Goal: Navigation & Orientation: Find specific page/section

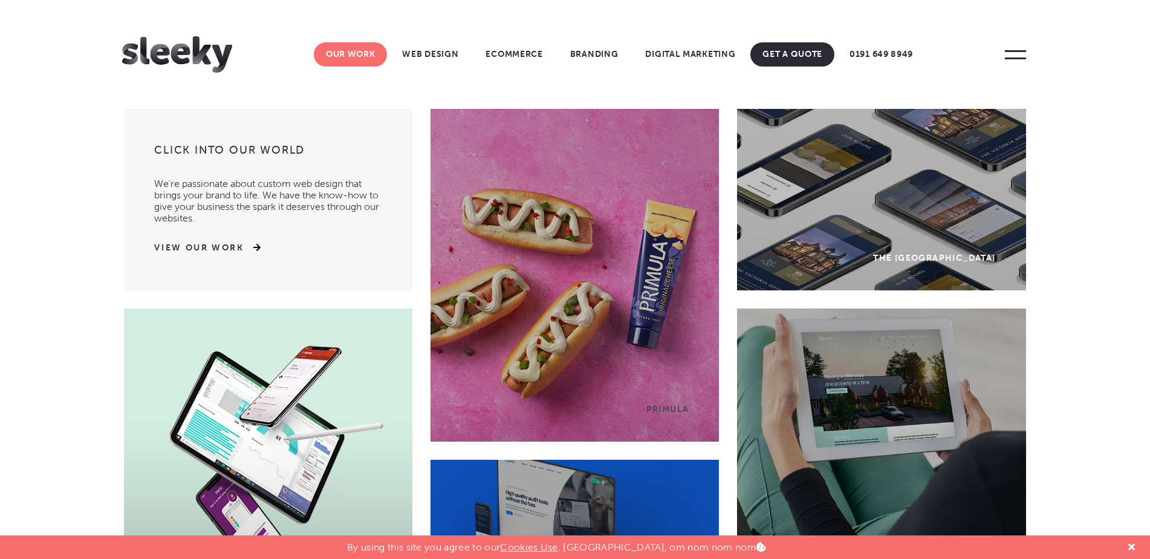
click at [342, 54] on link "Our Work" at bounding box center [351, 54] width 74 height 24
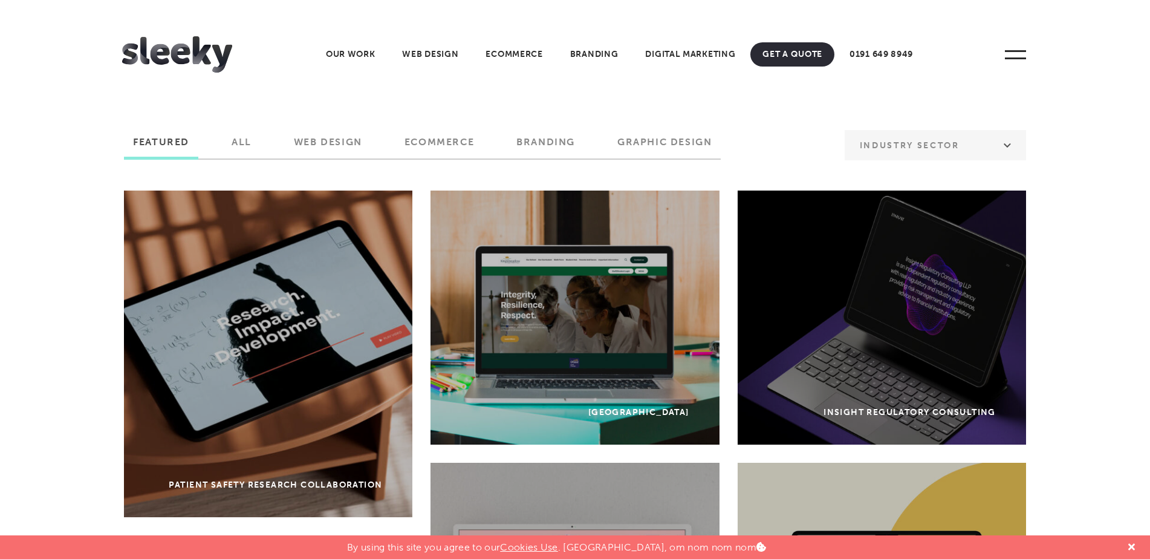
click at [993, 49] on ul "Our Work Web Design Ecommerce Branding Digital Marketing Get A Quote 0191 649 8…" at bounding box center [575, 51] width 906 height 30
click at [1015, 54] on span at bounding box center [1015, 54] width 33 height 33
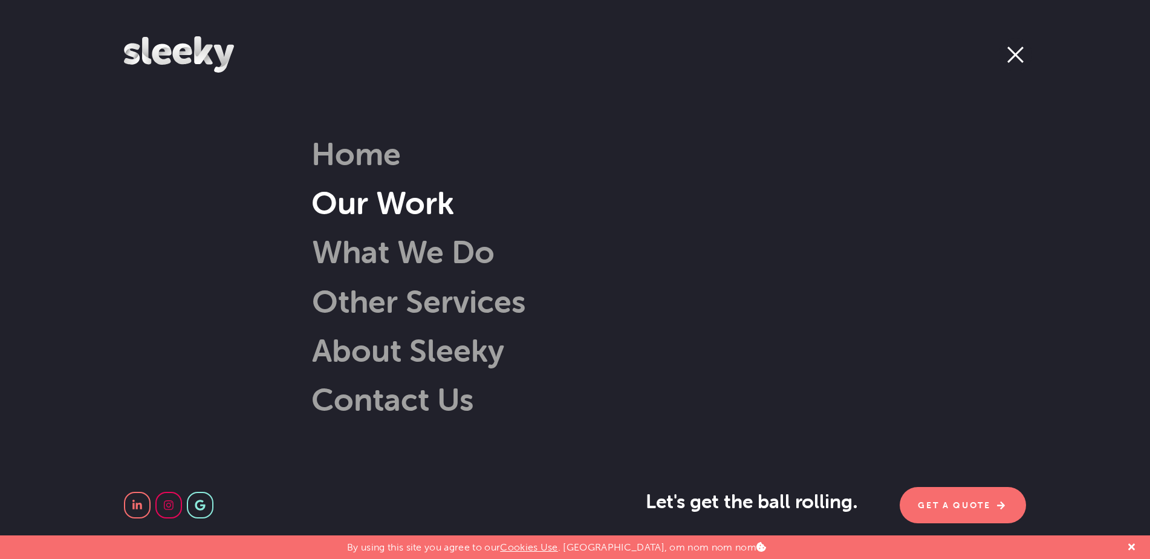
click at [403, 202] on link "Our Work" at bounding box center [382, 202] width 143 height 39
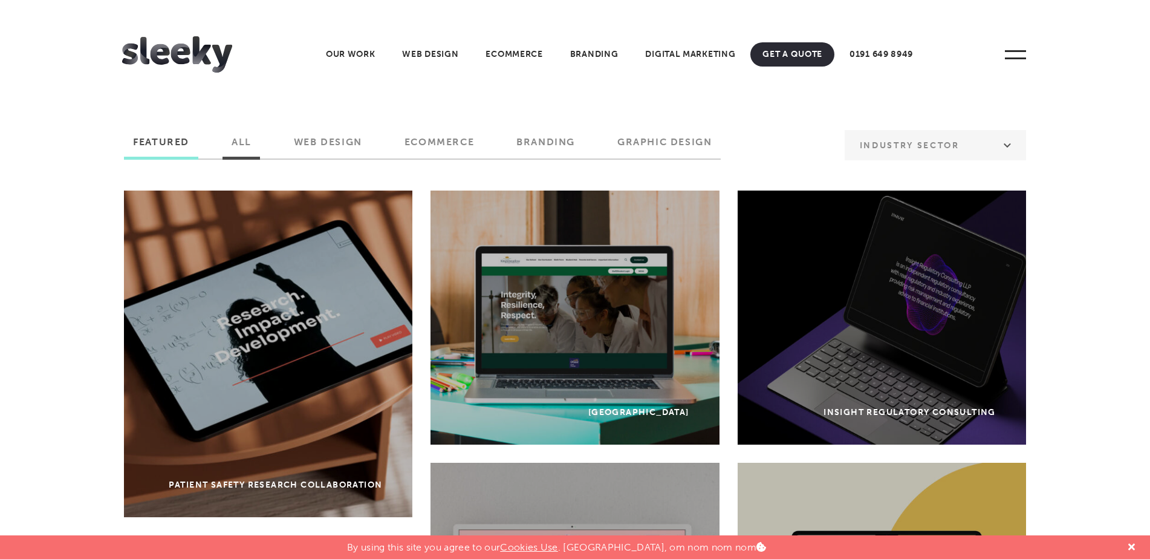
click at [250, 141] on label "All" at bounding box center [242, 146] width 38 height 21
click at [0, 0] on input "All" at bounding box center [0, 0] width 0 height 0
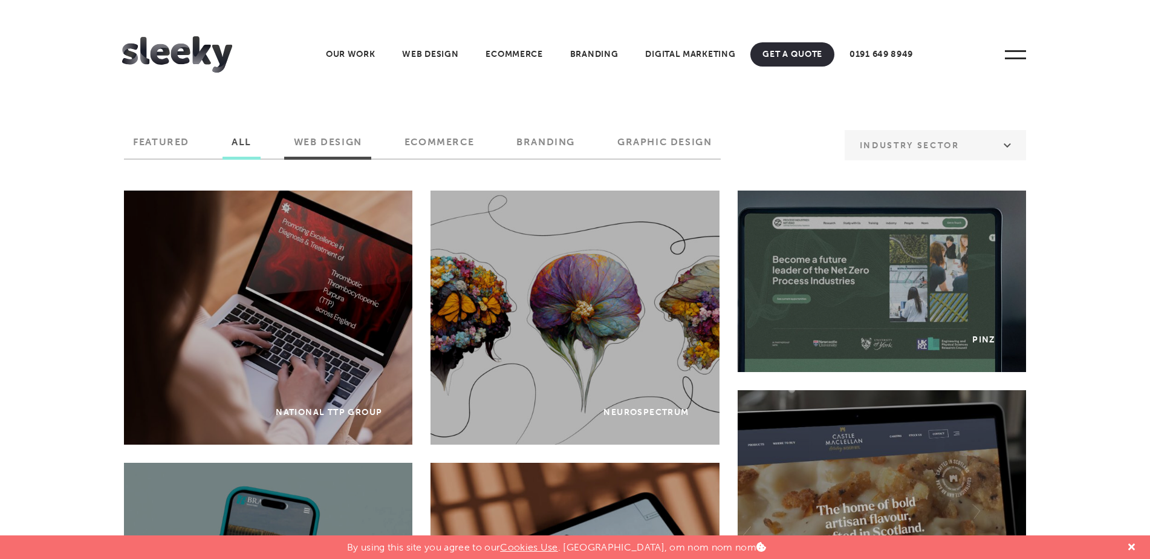
click at [347, 139] on label "Web Design" at bounding box center [328, 146] width 86 height 21
click at [0, 0] on input "Web Design" at bounding box center [0, 0] width 0 height 0
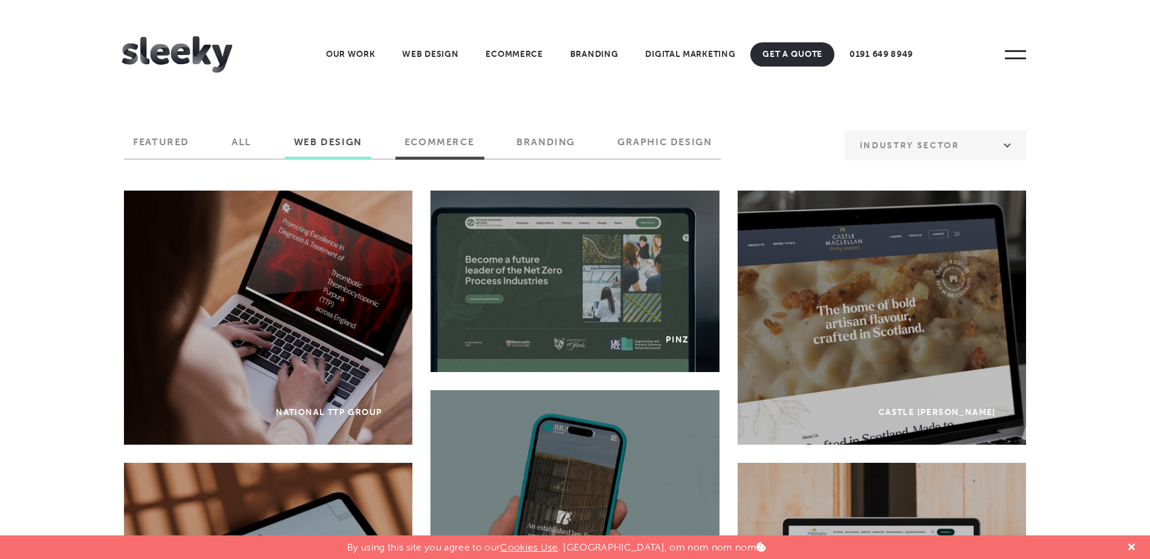
click at [426, 138] on label "Ecommerce" at bounding box center [439, 146] width 88 height 21
click at [0, 0] on input "Ecommerce" at bounding box center [0, 0] width 0 height 0
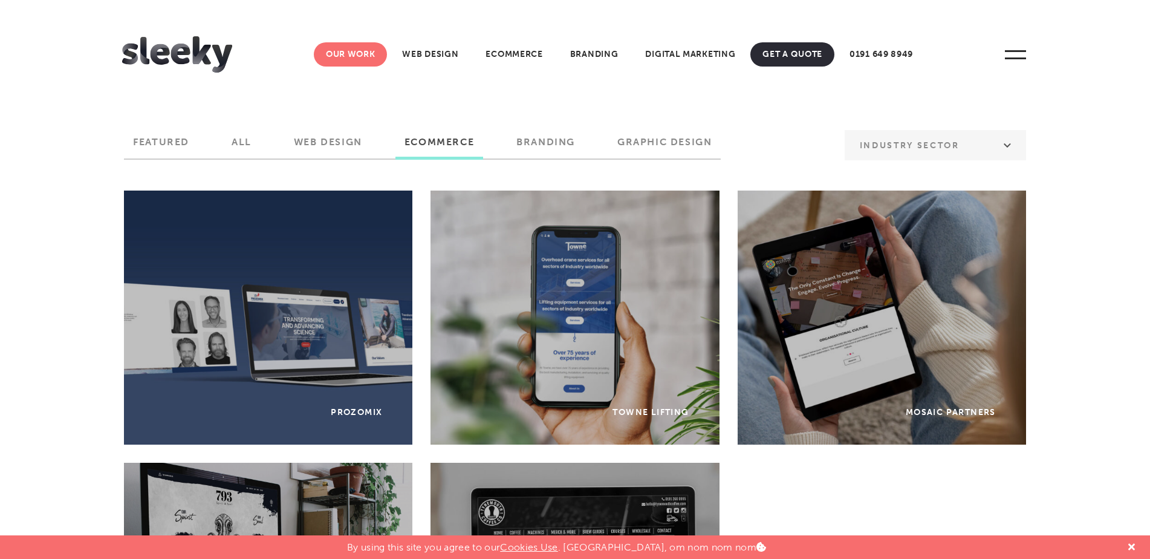
click at [369, 54] on link "Our Work" at bounding box center [351, 54] width 74 height 24
